Goal: Navigation & Orientation: Go to known website

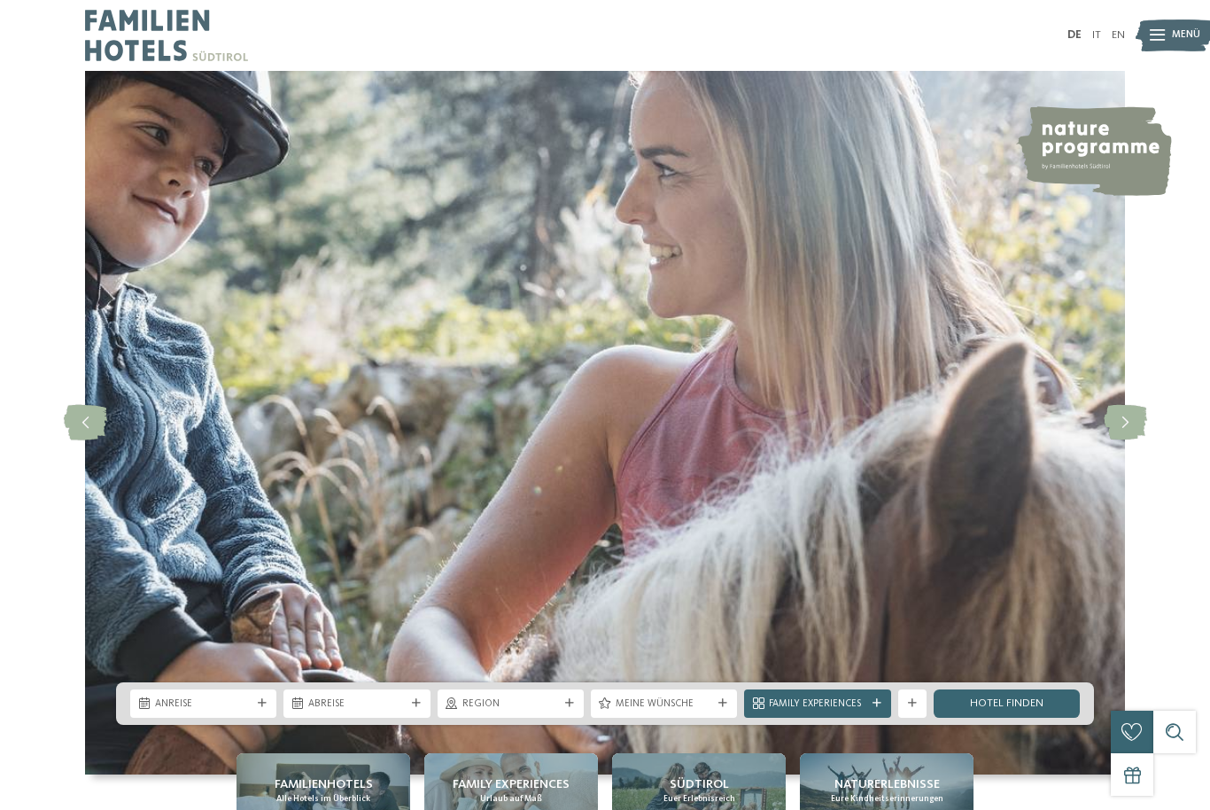
click at [1166, 36] on img at bounding box center [1175, 35] width 78 height 39
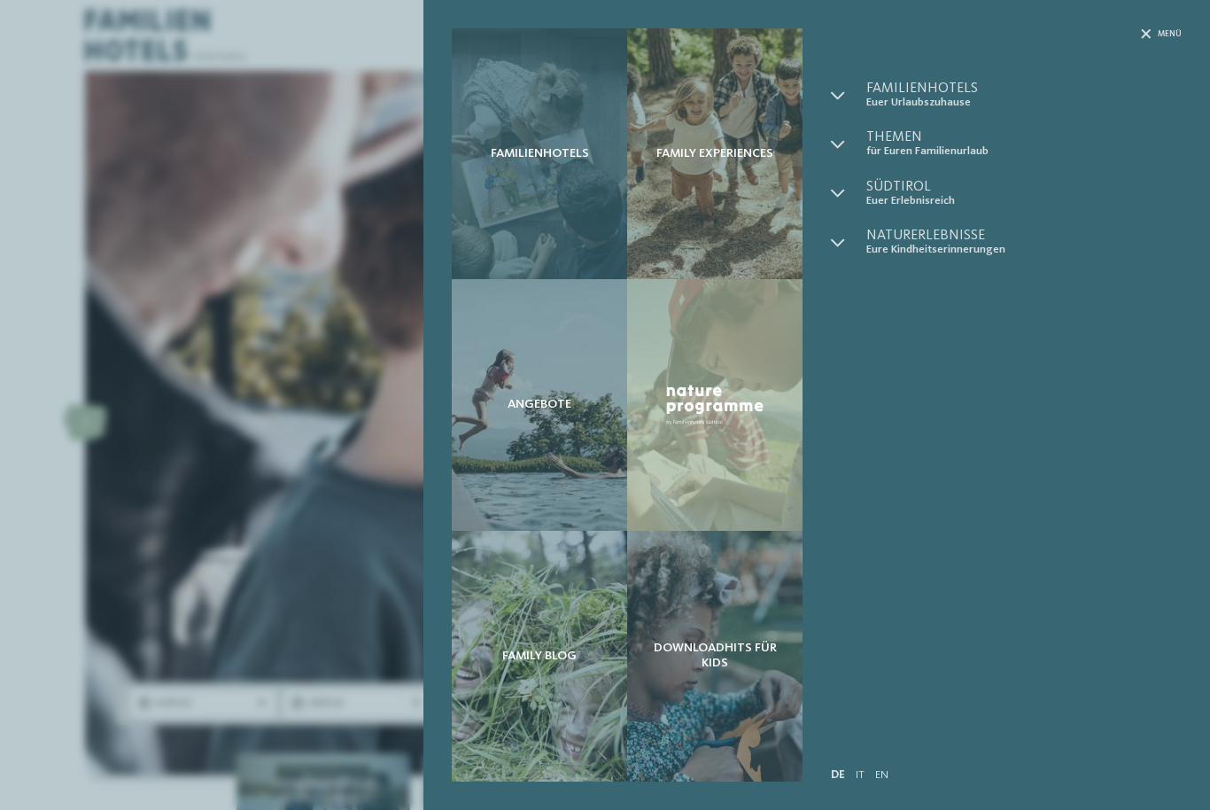
click at [531, 174] on div "Familienhotels" at bounding box center [539, 153] width 175 height 251
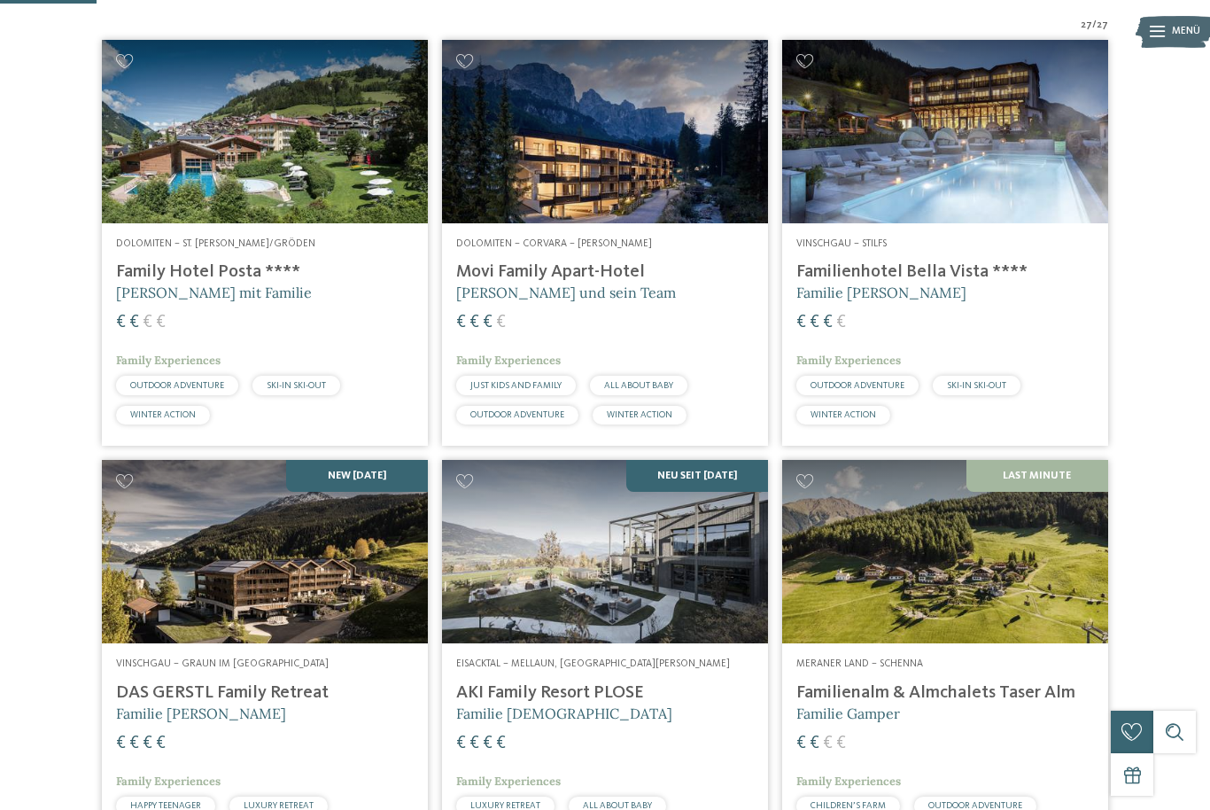
scroll to position [358, 0]
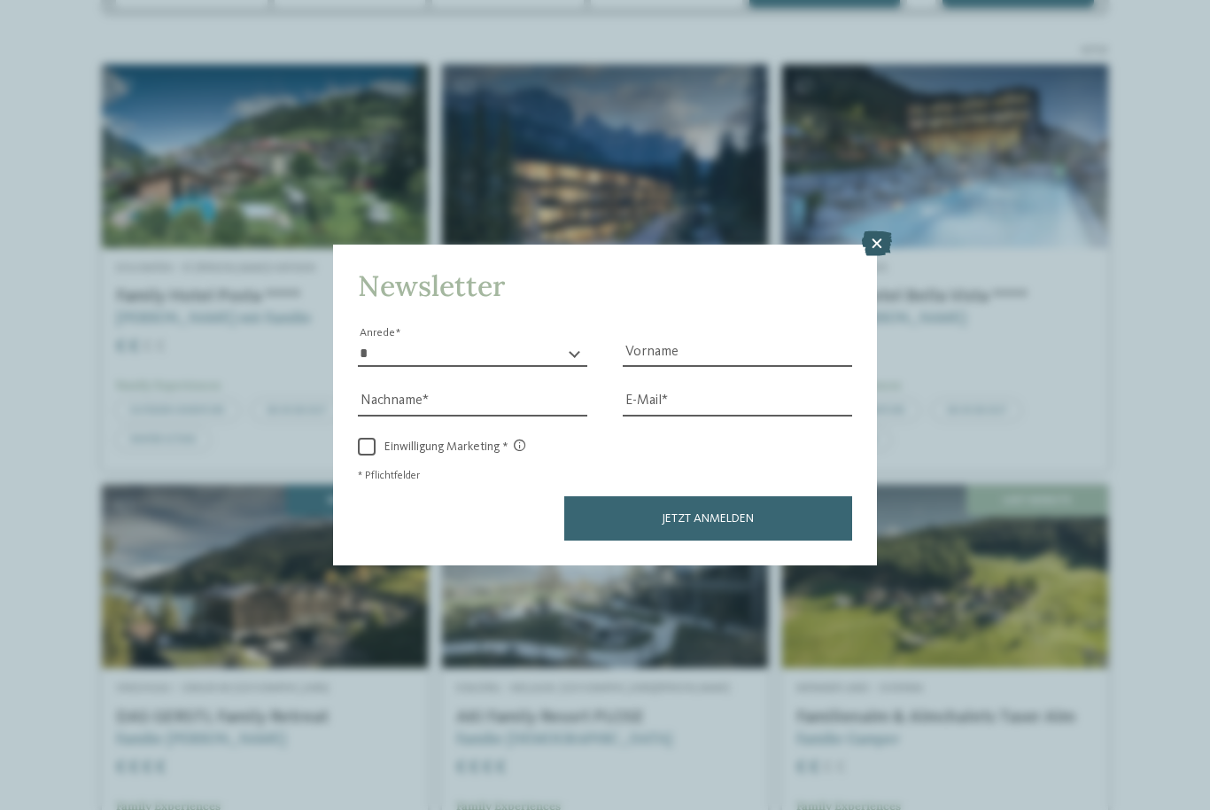
click at [882, 231] on icon at bounding box center [877, 243] width 30 height 25
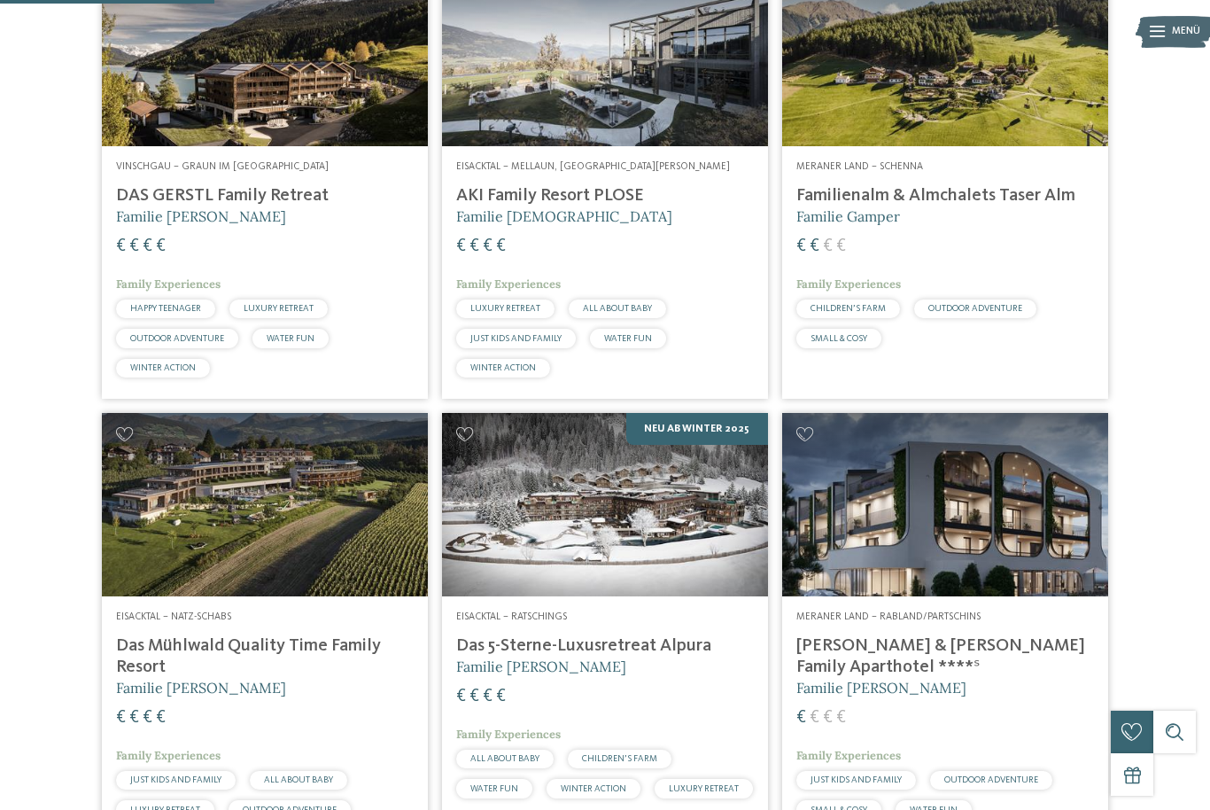
scroll to position [914, 0]
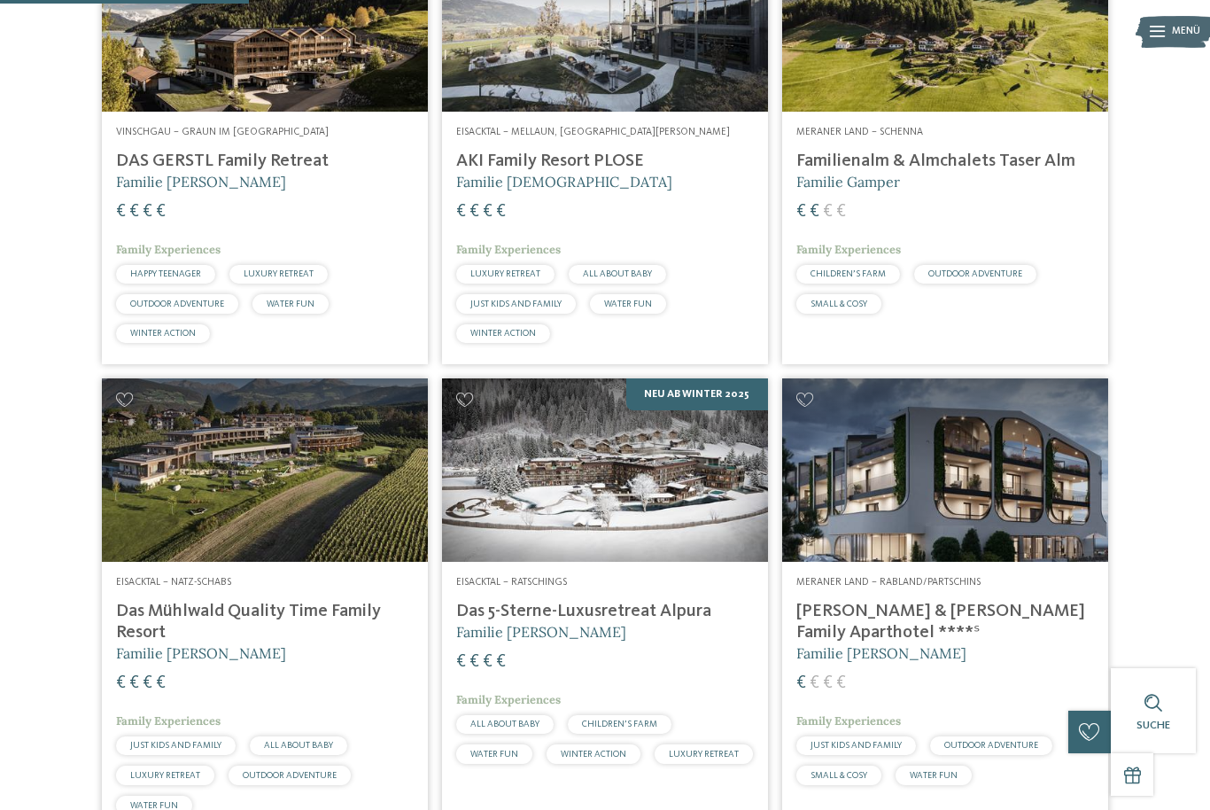
click at [179, 562] on img at bounding box center [265, 469] width 326 height 183
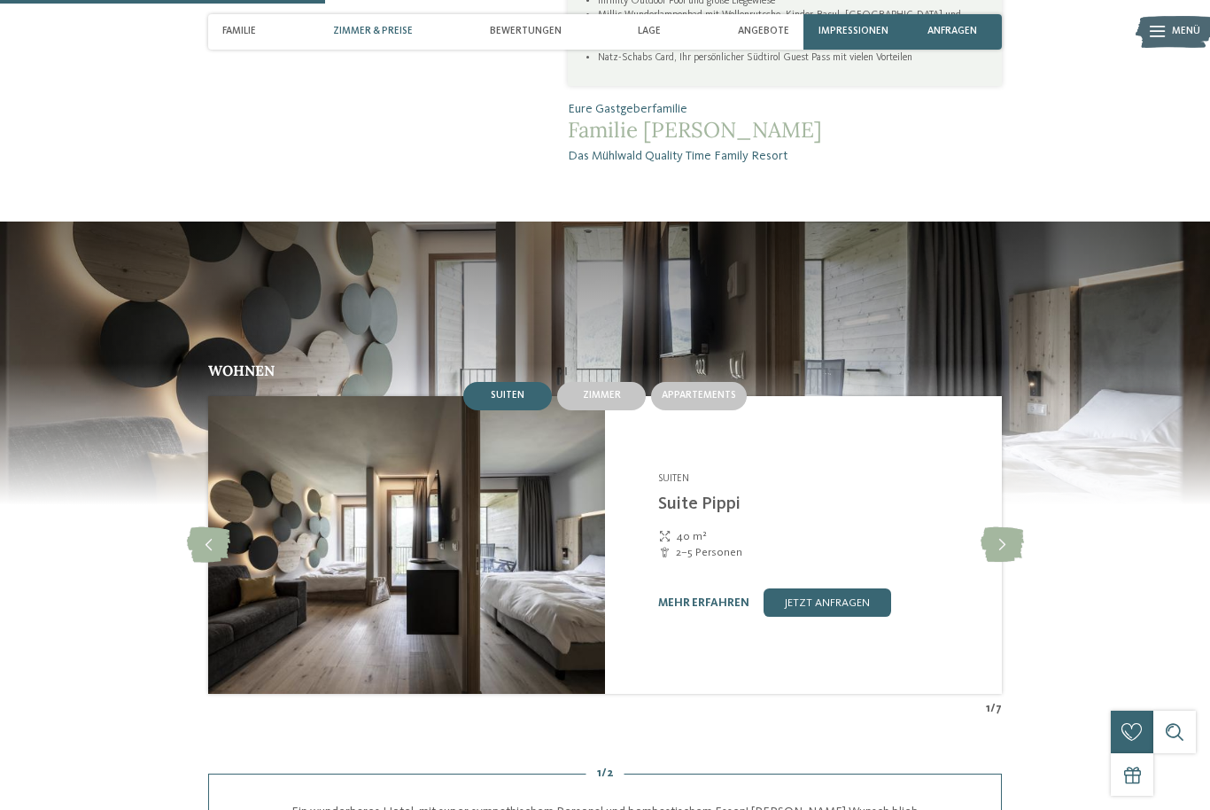
scroll to position [1313, 0]
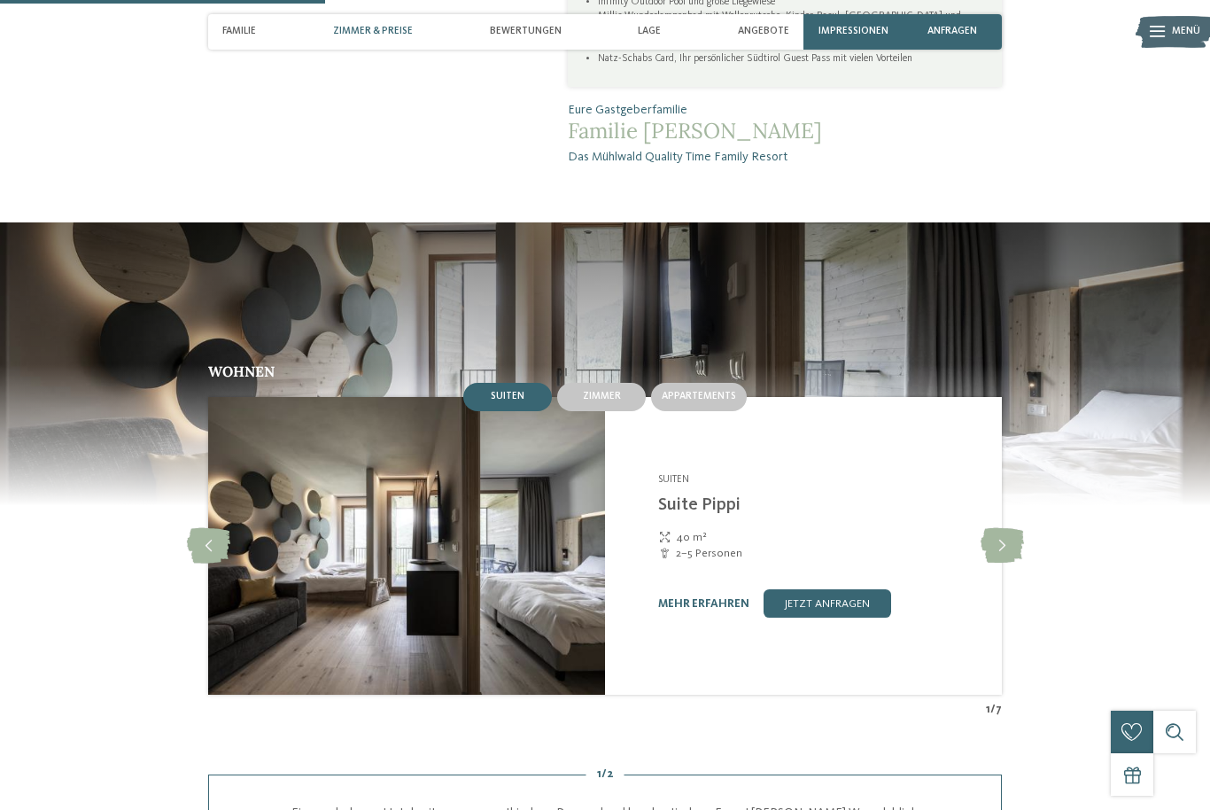
click at [621, 414] on div "Zimmer" at bounding box center [601, 397] width 94 height 34
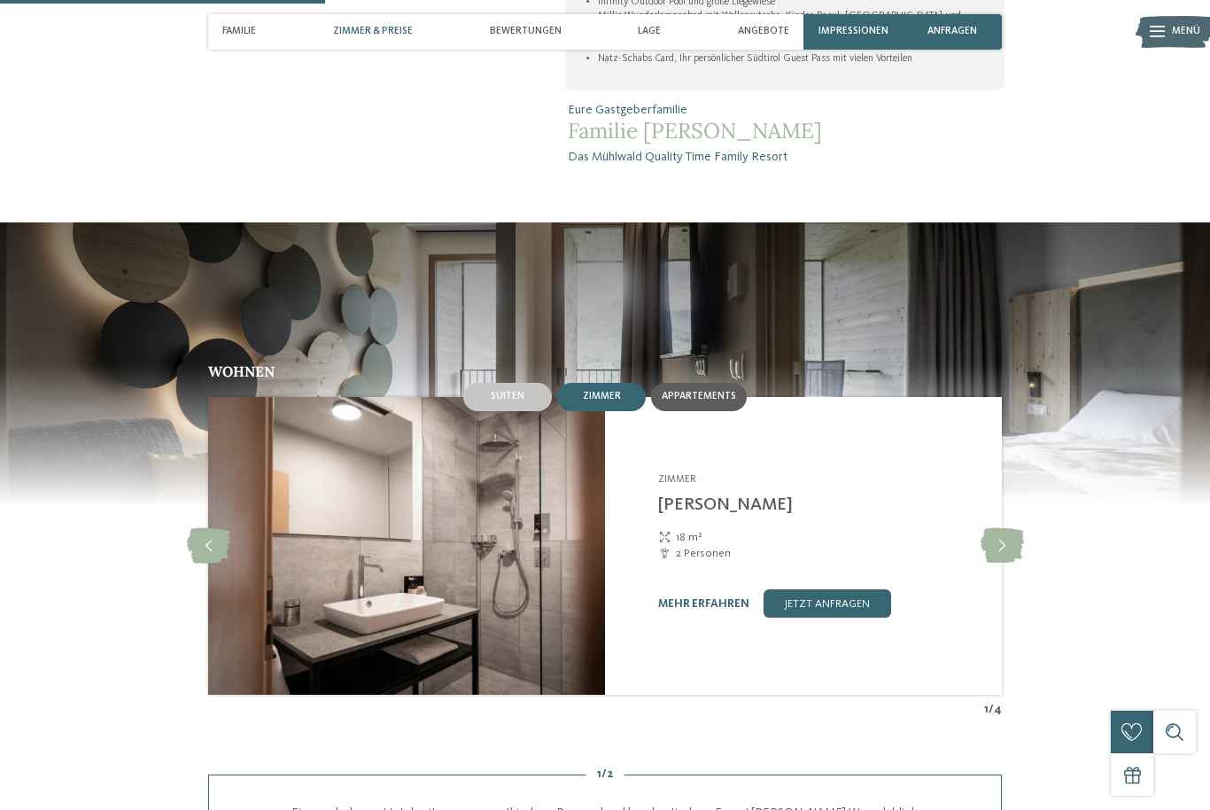
click at [716, 401] on span "Appartements" at bounding box center [699, 396] width 74 height 11
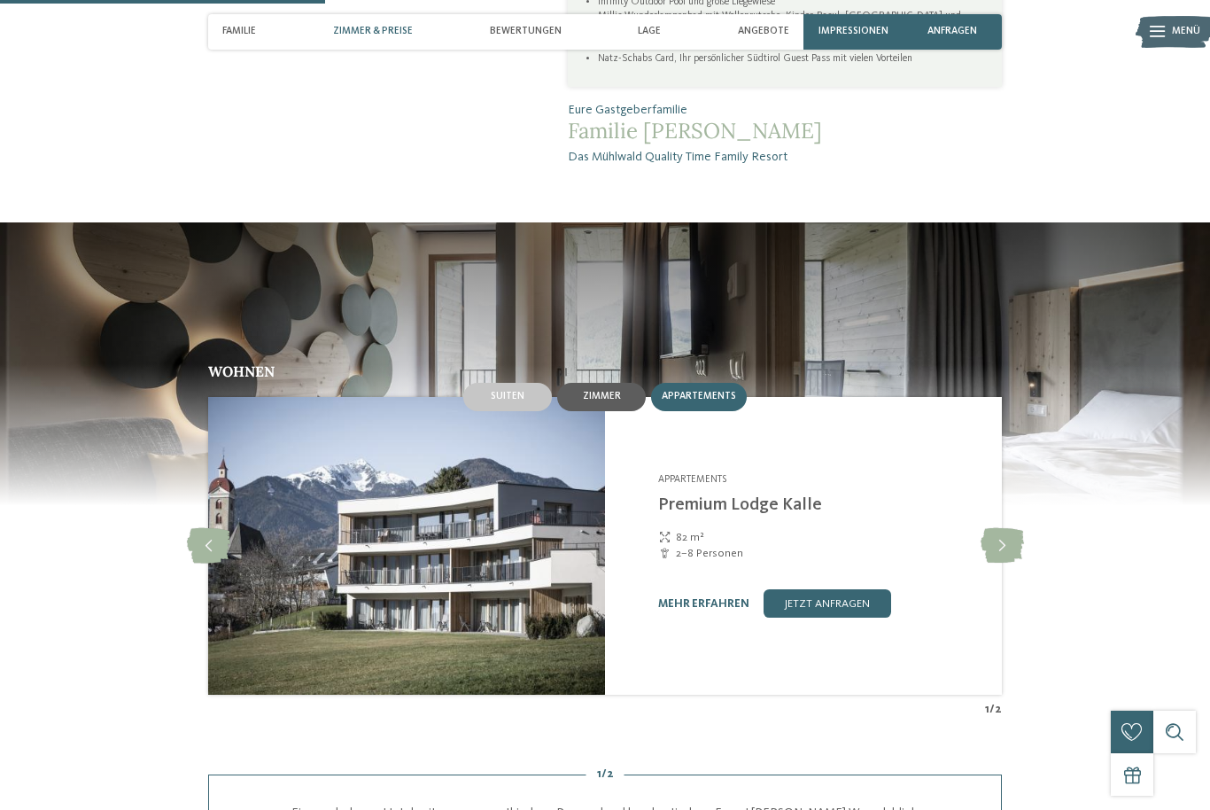
click at [626, 411] on div "Zimmer" at bounding box center [601, 397] width 89 height 28
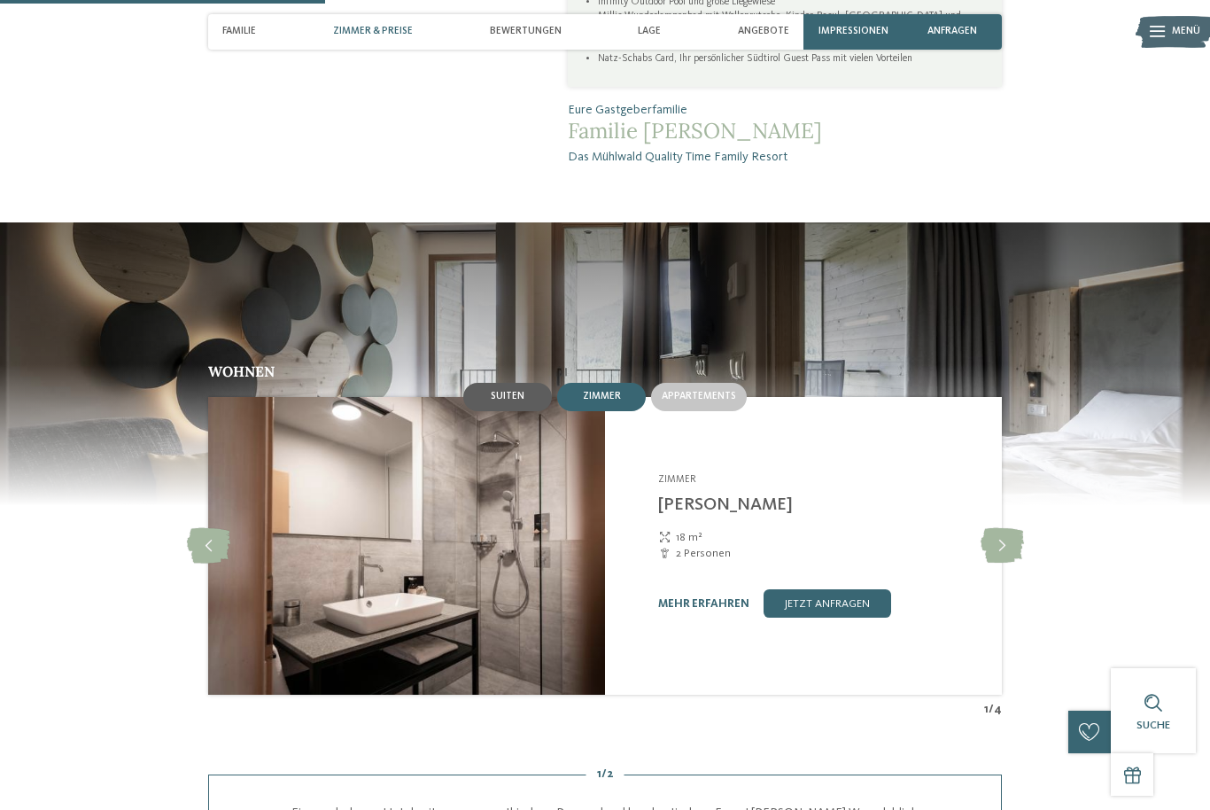
click at [548, 411] on div "Suiten" at bounding box center [507, 397] width 89 height 28
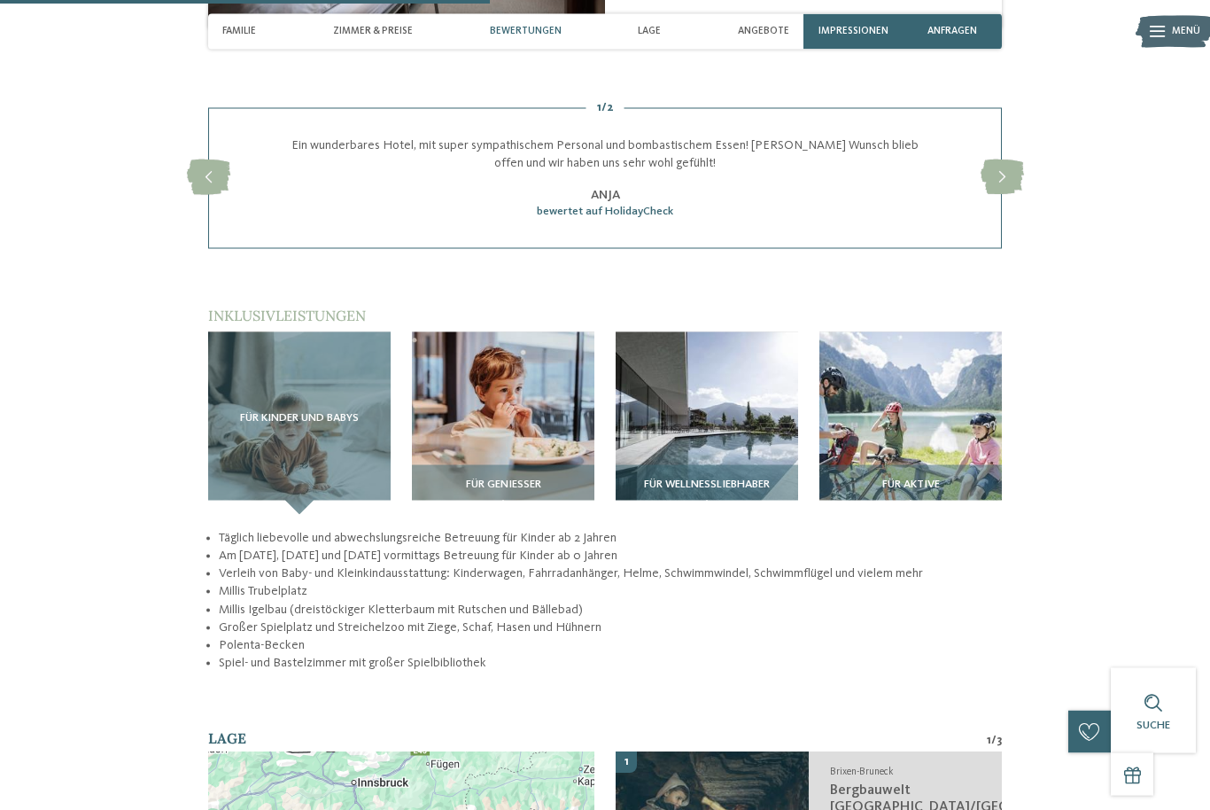
scroll to position [1980, 0]
click at [755, 467] on img at bounding box center [707, 422] width 182 height 182
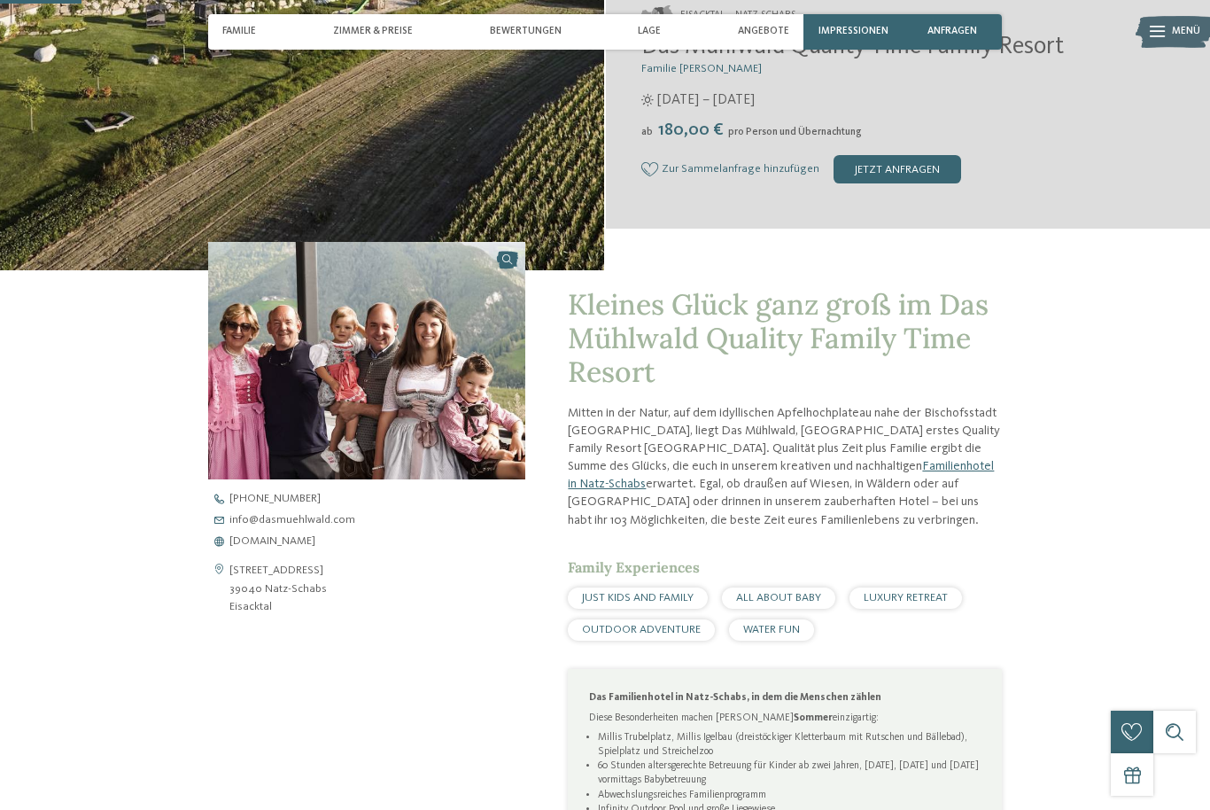
scroll to position [384, 0]
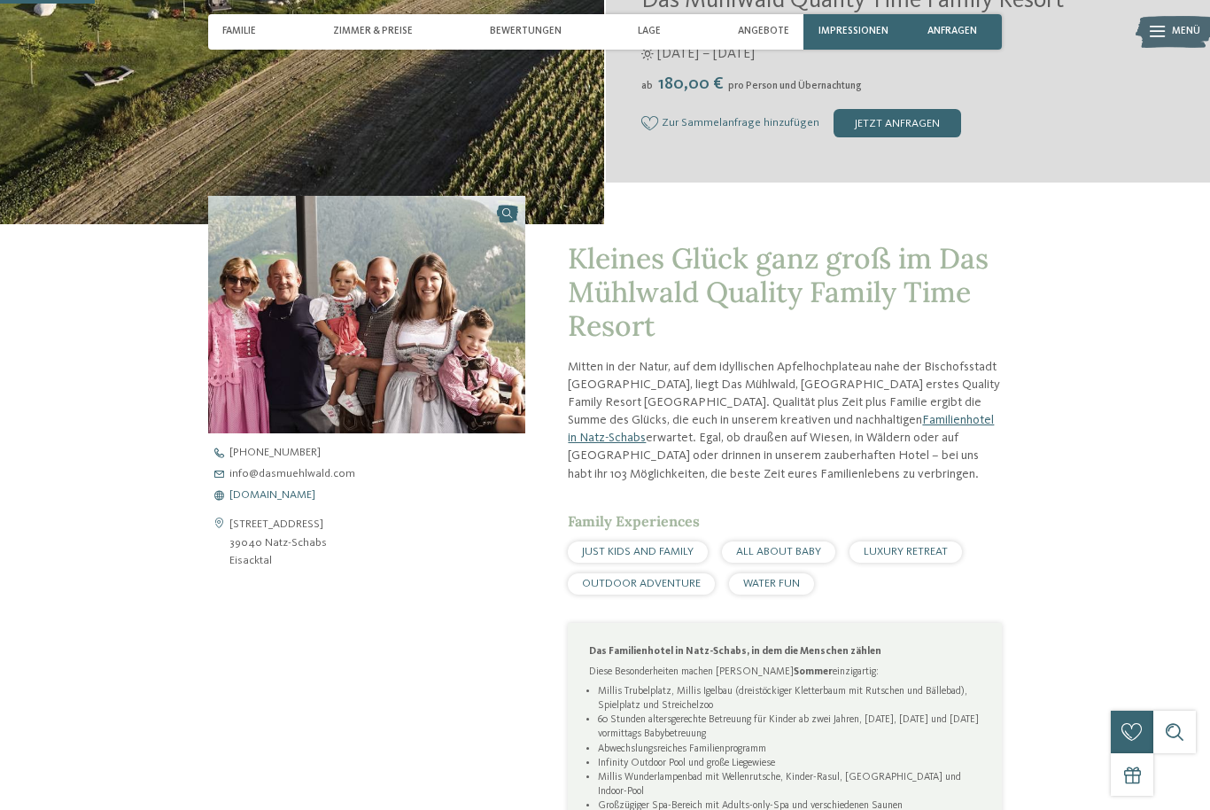
click at [309, 501] on span "www.dasmuehlwald.com" at bounding box center [272, 496] width 86 height 12
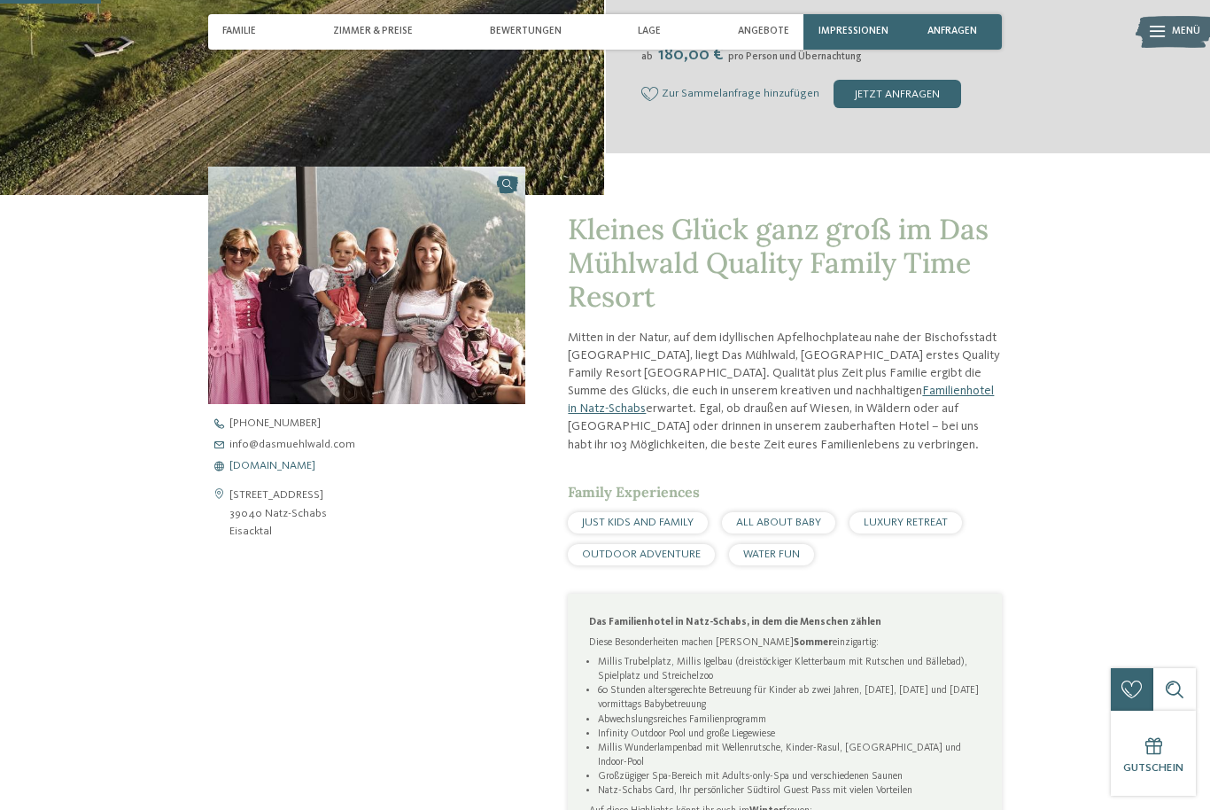
scroll to position [412, 0]
